Goal: Information Seeking & Learning: Learn about a topic

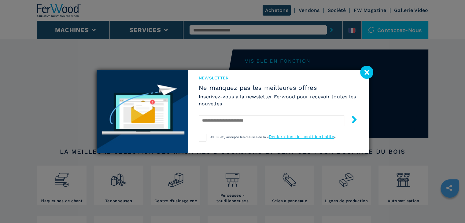
click at [371, 70] on image at bounding box center [366, 72] width 13 height 13
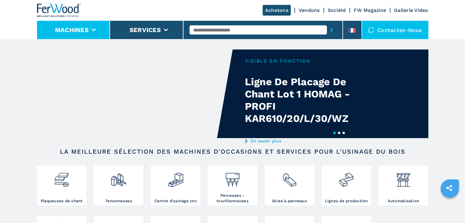
click at [77, 26] on button "Machines" at bounding box center [72, 29] width 34 height 7
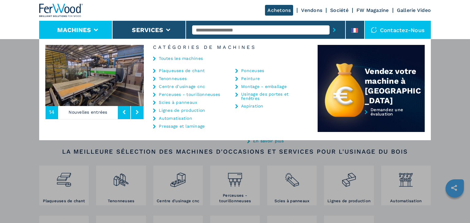
click at [191, 70] on link "Plaqueuses de chant" at bounding box center [182, 70] width 46 height 4
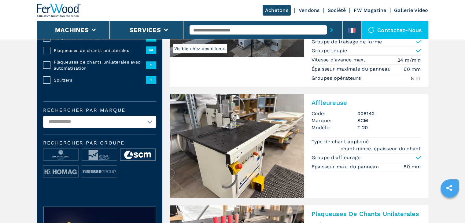
scroll to position [142, 0]
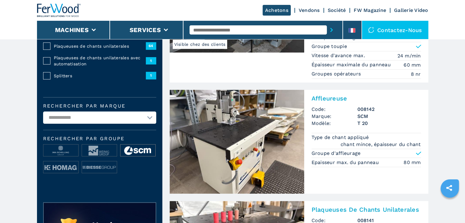
click at [142, 152] on img at bounding box center [137, 151] width 35 height 12
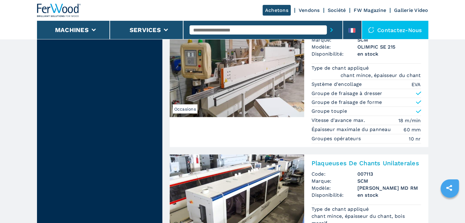
scroll to position [1243, 0]
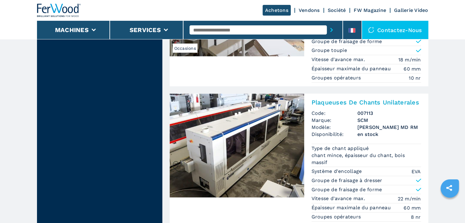
click at [352, 99] on h2 "Plaqueuses De Chants Unilaterales" at bounding box center [365, 102] width 109 height 7
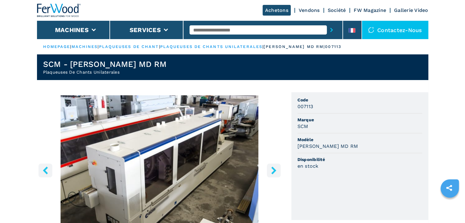
click at [267, 168] on button "right-button" at bounding box center [274, 171] width 14 height 14
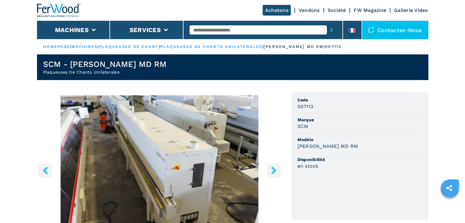
click at [267, 169] on button "right-button" at bounding box center [274, 171] width 14 height 14
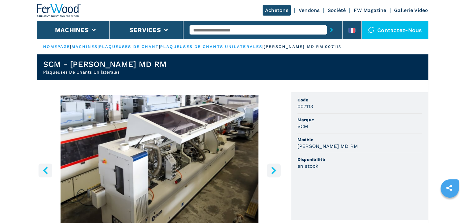
click at [267, 169] on button "right-button" at bounding box center [274, 171] width 14 height 14
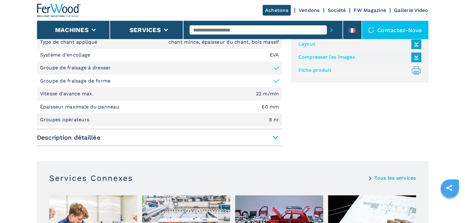
scroll to position [285, 0]
drag, startPoint x: 275, startPoint y: 134, endPoint x: 275, endPoint y: 138, distance: 4.0
click at [275, 135] on span "Description détaillée" at bounding box center [159, 137] width 245 height 11
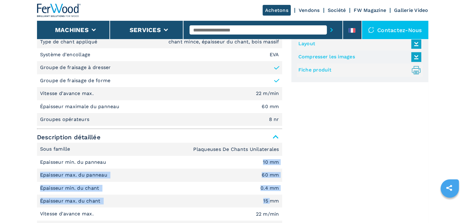
drag, startPoint x: 242, startPoint y: 159, endPoint x: 269, endPoint y: 199, distance: 48.7
click at [269, 126] on ul "Sous famille Plaqueuses De Chants Unilaterales Epaisseur min. du panneau 10 mm …" at bounding box center [159, 80] width 245 height 91
click at [269, 96] on em "15 mm" at bounding box center [267, 93] width 23 height 5
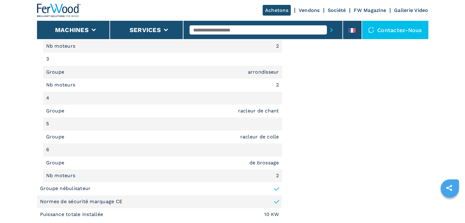
scroll to position [754, 0]
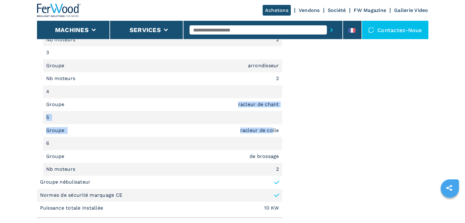
drag, startPoint x: 234, startPoint y: 104, endPoint x: 273, endPoint y: 134, distance: 49.1
click at [245, 126] on li "Groupe racleur de colle" at bounding box center [162, 130] width 239 height 13
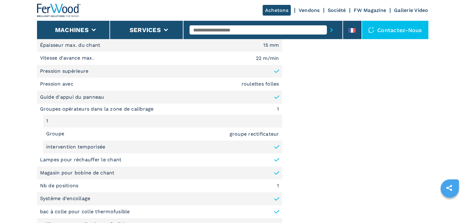
scroll to position [448, 0]
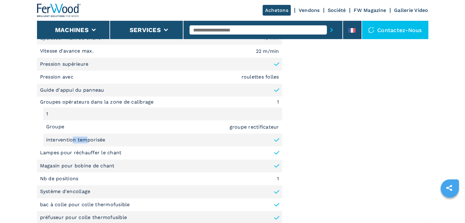
drag, startPoint x: 73, startPoint y: 141, endPoint x: 86, endPoint y: 143, distance: 12.8
click at [86, 143] on li "intervention temporisée" at bounding box center [162, 140] width 239 height 13
click at [86, 140] on p "intervention temporisée" at bounding box center [75, 140] width 59 height 7
click at [72, 102] on li "Groupes opérateurs dans la zone de calibrage 1" at bounding box center [159, 102] width 245 height 11
drag, startPoint x: 68, startPoint y: 101, endPoint x: 111, endPoint y: 108, distance: 43.1
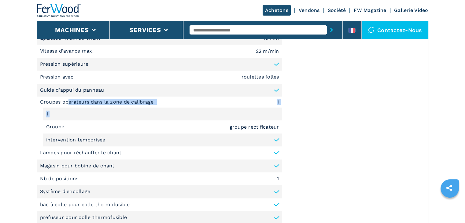
click at [112, 101] on li "Groupes opérateurs dans la zone de calibrage 1" at bounding box center [159, 102] width 245 height 11
click at [46, 165] on p "Magasin pour bobine de chant" at bounding box center [77, 166] width 75 height 7
click at [51, 179] on p "Nb de positions" at bounding box center [60, 178] width 40 height 7
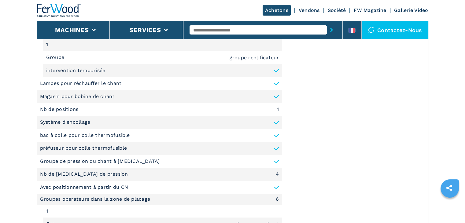
scroll to position [489, 0]
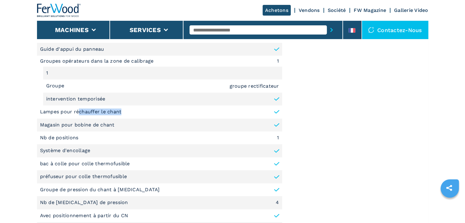
drag, startPoint x: 127, startPoint y: 108, endPoint x: 77, endPoint y: 111, distance: 49.9
click at [78, 111] on li "Lampes pour réchauffer le chant" at bounding box center [159, 111] width 245 height 13
click at [76, 113] on p "Lampes pour réchauffer le chant" at bounding box center [81, 112] width 82 height 7
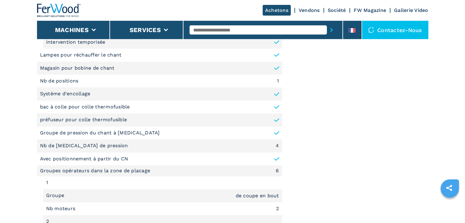
scroll to position [550, 0]
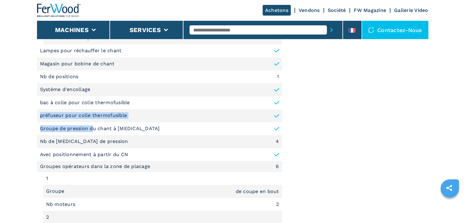
drag, startPoint x: 39, startPoint y: 120, endPoint x: 94, endPoint y: 127, distance: 55.4
click at [93, 127] on p "Groupe de pression du chant à [MEDICAL_DATA]" at bounding box center [100, 128] width 120 height 7
click at [92, 126] on p "Groupe de pression du chant à [MEDICAL_DATA]" at bounding box center [100, 128] width 120 height 7
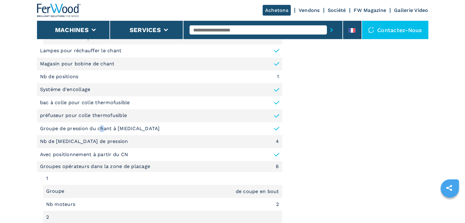
click at [102, 127] on p "Groupe de pression du chant à [MEDICAL_DATA]" at bounding box center [100, 128] width 120 height 7
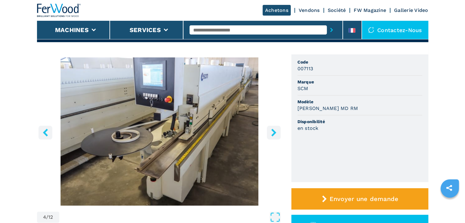
scroll to position [20, 0]
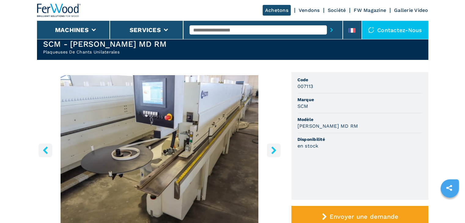
click at [274, 149] on icon "right-button" at bounding box center [273, 150] width 5 height 8
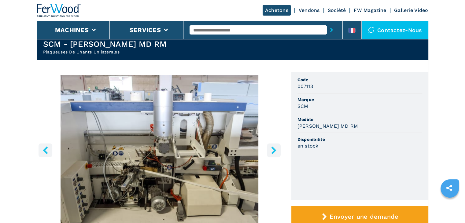
click at [274, 149] on icon "right-button" at bounding box center [273, 150] width 5 height 8
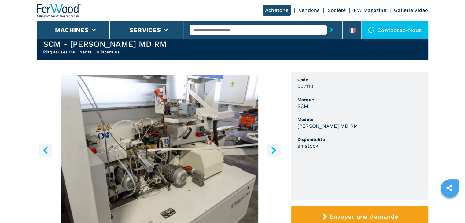
click at [275, 148] on icon "right-button" at bounding box center [274, 150] width 8 height 8
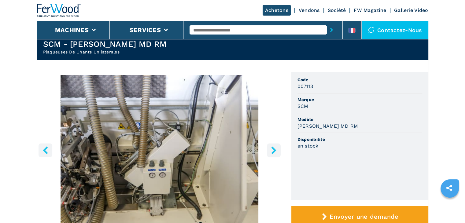
click at [275, 148] on icon "right-button" at bounding box center [274, 150] width 8 height 8
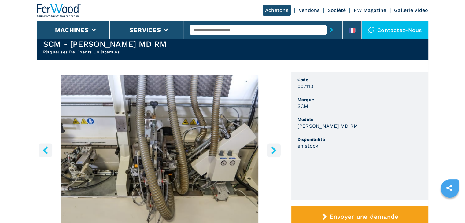
click at [275, 148] on icon "right-button" at bounding box center [274, 150] width 8 height 8
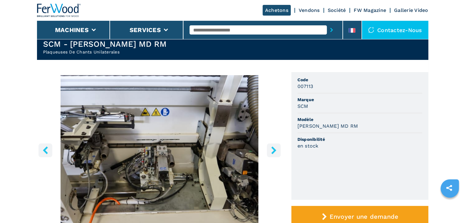
click at [276, 149] on icon "right-button" at bounding box center [274, 150] width 8 height 8
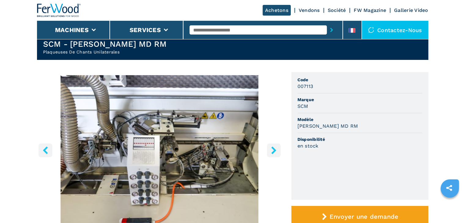
click at [276, 150] on icon "right-button" at bounding box center [274, 150] width 8 height 8
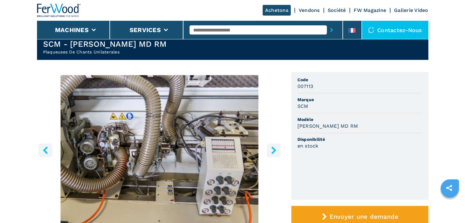
click at [276, 151] on icon "right-button" at bounding box center [274, 150] width 8 height 8
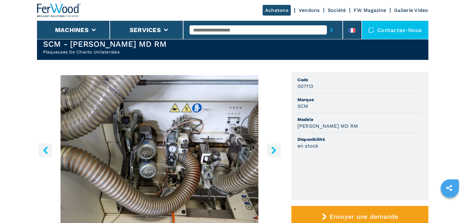
click at [276, 150] on icon "right-button" at bounding box center [274, 150] width 8 height 8
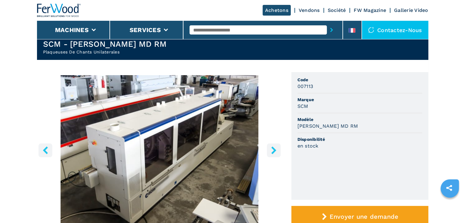
click at [275, 149] on icon "right-button" at bounding box center [273, 150] width 5 height 8
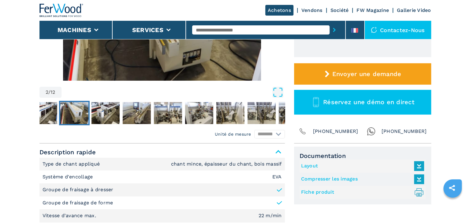
scroll to position [0, 0]
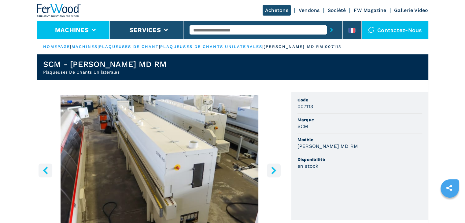
click at [63, 31] on button "Machines" at bounding box center [72, 29] width 34 height 7
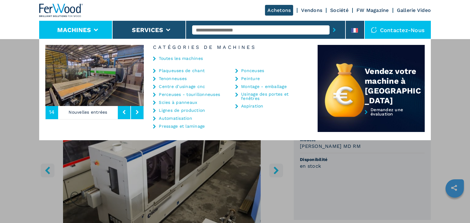
click at [209, 174] on div "Machines Plaqueuses de chant Tenonneuses Centre d'usinage cnc Perceuses - touri…" at bounding box center [235, 150] width 470 height 223
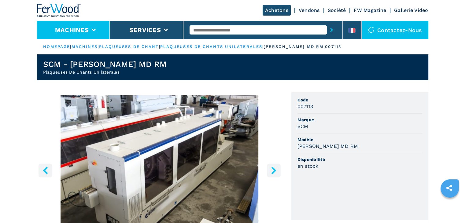
click at [76, 25] on li "Machines" at bounding box center [73, 30] width 73 height 18
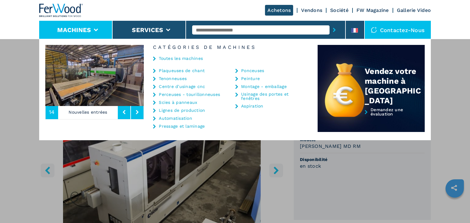
click at [184, 88] on link "Centre d'usinage cnc" at bounding box center [182, 86] width 46 height 4
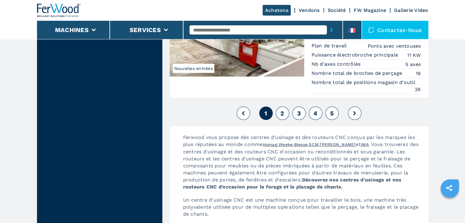
scroll to position [1610, 0]
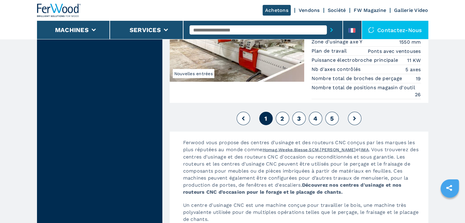
click at [282, 115] on span "2" at bounding box center [282, 118] width 4 height 7
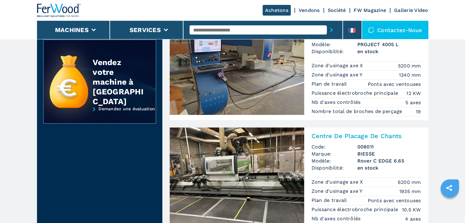
scroll to position [387, 0]
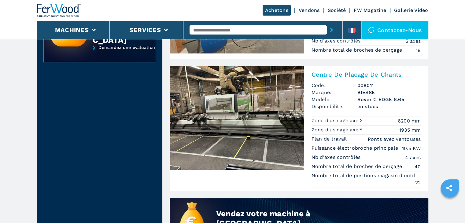
click at [345, 72] on h2 "Centre De Placage De Chants" at bounding box center [365, 74] width 109 height 7
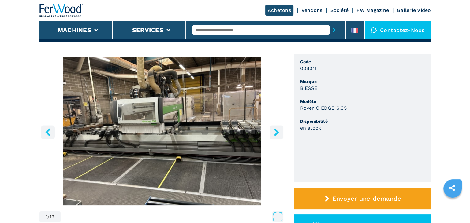
scroll to position [41, 0]
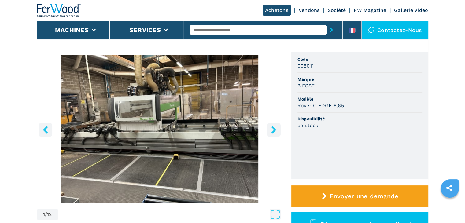
click at [272, 131] on icon "right-button" at bounding box center [274, 130] width 8 height 8
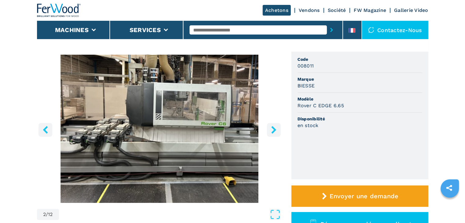
click at [272, 131] on icon "right-button" at bounding box center [274, 130] width 8 height 8
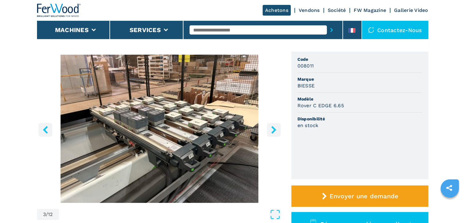
click at [272, 131] on icon "right-button" at bounding box center [274, 130] width 8 height 8
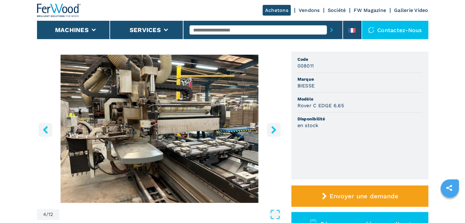
click at [272, 131] on icon "right-button" at bounding box center [274, 130] width 8 height 8
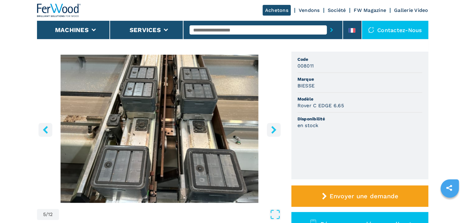
click at [272, 131] on icon "right-button" at bounding box center [274, 130] width 8 height 8
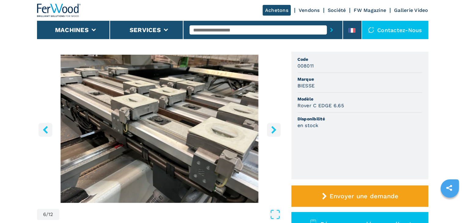
click at [272, 131] on icon "right-button" at bounding box center [274, 130] width 8 height 8
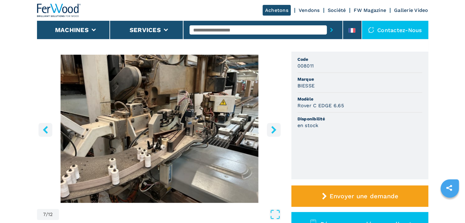
click at [272, 131] on icon "right-button" at bounding box center [274, 130] width 8 height 8
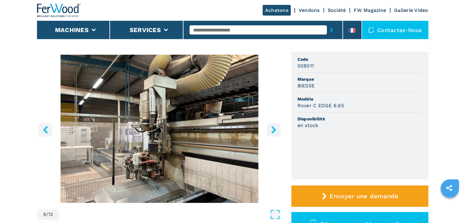
click at [272, 131] on icon "right-button" at bounding box center [274, 130] width 8 height 8
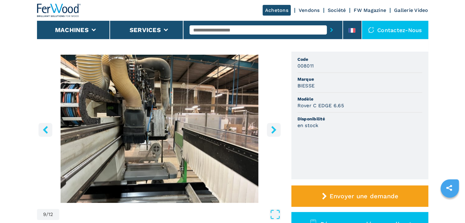
click at [272, 131] on icon "right-button" at bounding box center [274, 130] width 8 height 8
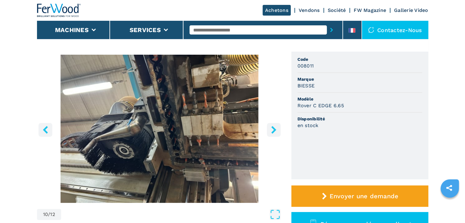
click at [278, 127] on button "right-button" at bounding box center [274, 130] width 14 height 14
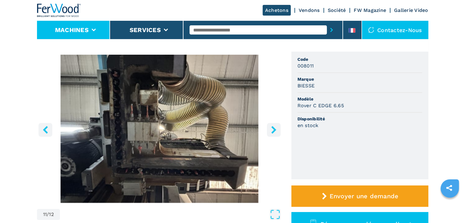
click at [83, 30] on button "Machines" at bounding box center [72, 29] width 34 height 7
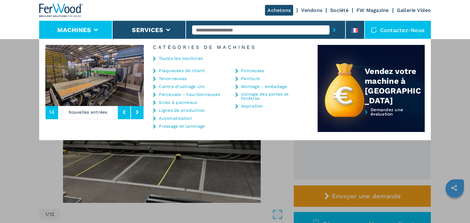
drag, startPoint x: 83, startPoint y: 22, endPoint x: 83, endPoint y: 28, distance: 5.8
click at [83, 24] on li "Machines" at bounding box center [75, 30] width 73 height 18
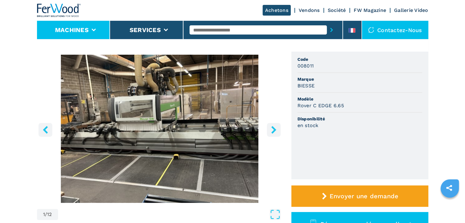
click at [82, 38] on li "Machines" at bounding box center [73, 30] width 73 height 18
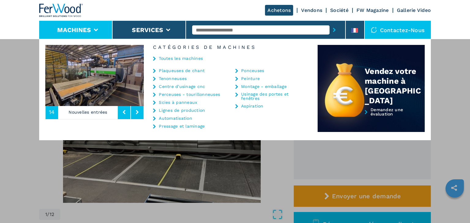
click at [177, 102] on link "Scies à panneaux" at bounding box center [178, 102] width 38 height 4
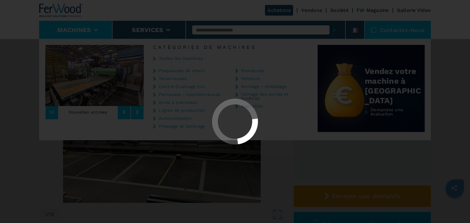
select select "**********"
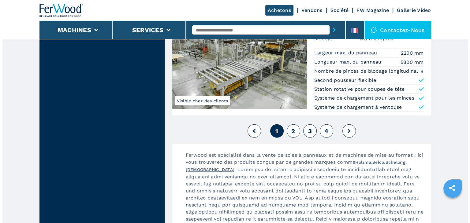
scroll to position [1406, 0]
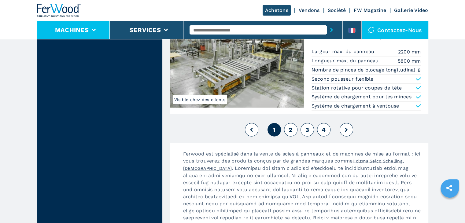
click at [82, 27] on button "Machines" at bounding box center [72, 29] width 34 height 7
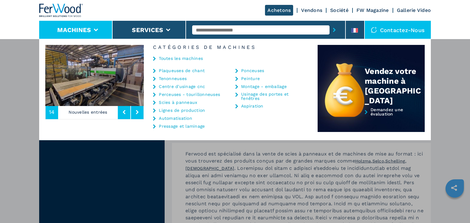
click at [168, 102] on link "Scies à panneaux" at bounding box center [178, 102] width 38 height 4
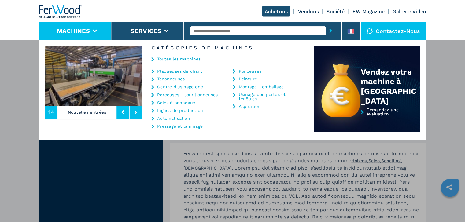
scroll to position [0, 0]
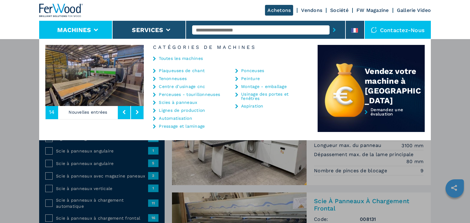
click at [9, 161] on div "Machines Plaqueuses de chant Tenonneuses Centre d'usinage cnc Perceuses - touri…" at bounding box center [235, 150] width 470 height 223
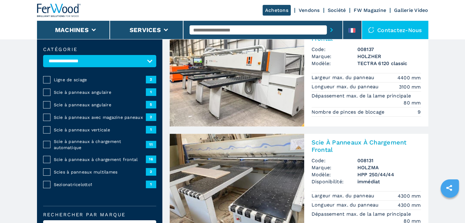
scroll to position [61, 0]
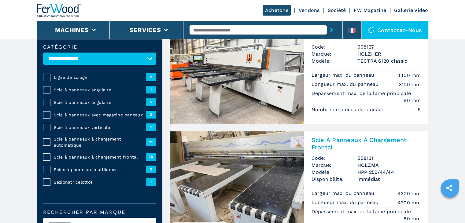
click at [105, 170] on span "Scies à panneaux multilames" at bounding box center [100, 170] width 92 height 6
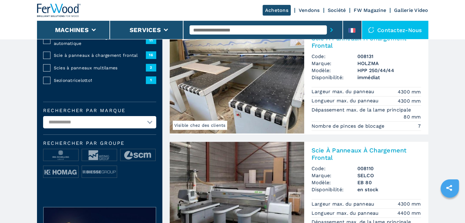
scroll to position [190, 0]
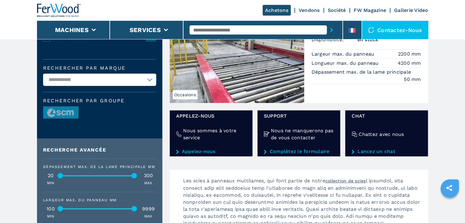
scroll to position [163, 0]
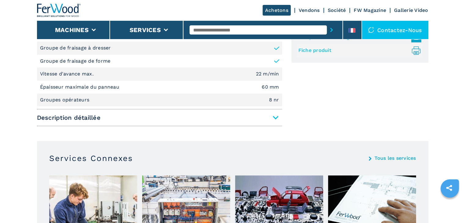
scroll to position [306, 0]
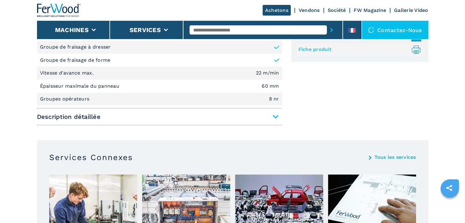
click at [275, 117] on span "Description détaillée" at bounding box center [159, 116] width 245 height 11
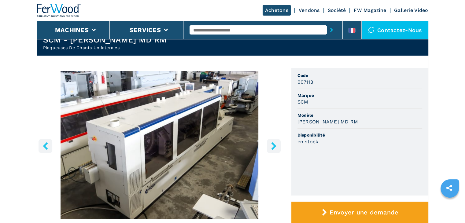
scroll to position [0, 0]
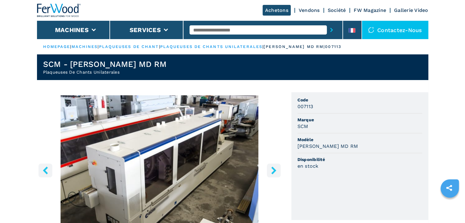
drag, startPoint x: 148, startPoint y: 60, endPoint x: 136, endPoint y: 65, distance: 12.9
click at [136, 65] on header "SCM - [PERSON_NAME] MD RM Plaqueuses De Chants Unilaterales" at bounding box center [232, 67] width 391 height 26
drag, startPoint x: 143, startPoint y: 67, endPoint x: 43, endPoint y: 63, distance: 99.7
click at [43, 63] on header "SCM - [PERSON_NAME] MD RM Plaqueuses De Chants Unilaterales" at bounding box center [232, 67] width 391 height 26
copy h1 "SCM - [PERSON_NAME] MD RM"
